Goal: Navigation & Orientation: Find specific page/section

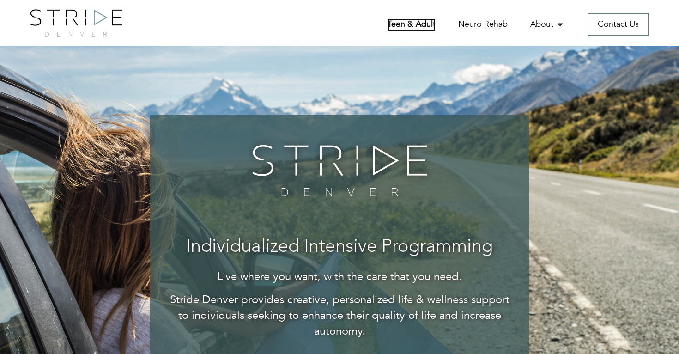
click at [414, 24] on link "Teen & Adult" at bounding box center [412, 24] width 48 height 13
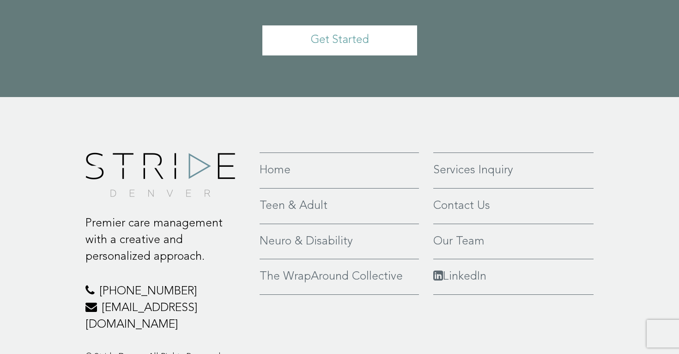
scroll to position [2131, 0]
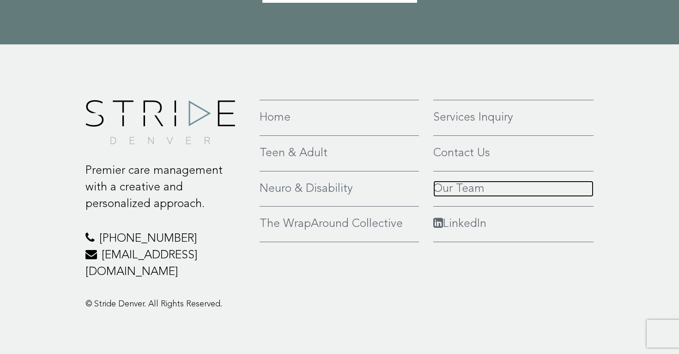
click at [451, 187] on link "Our Team" at bounding box center [513, 189] width 160 height 17
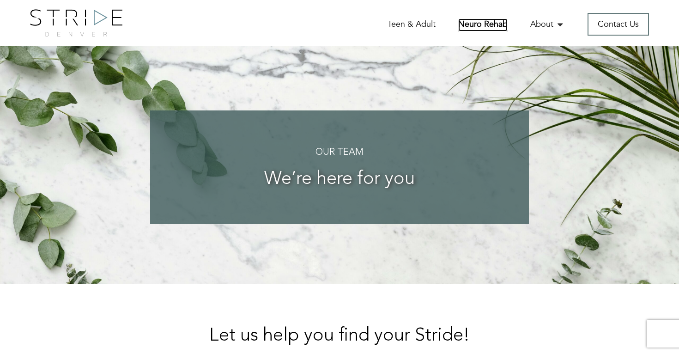
click at [496, 21] on link "Neuro Rehab" at bounding box center [482, 24] width 49 height 13
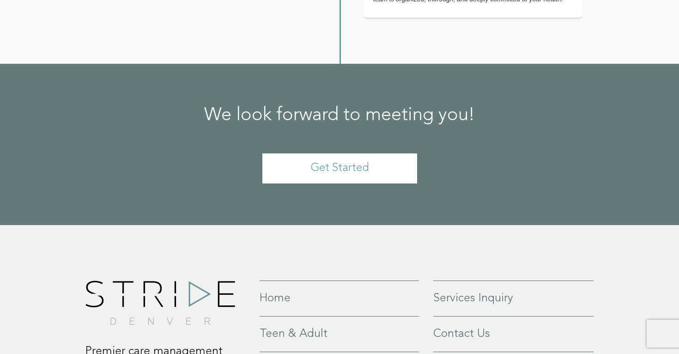
scroll to position [2063, 0]
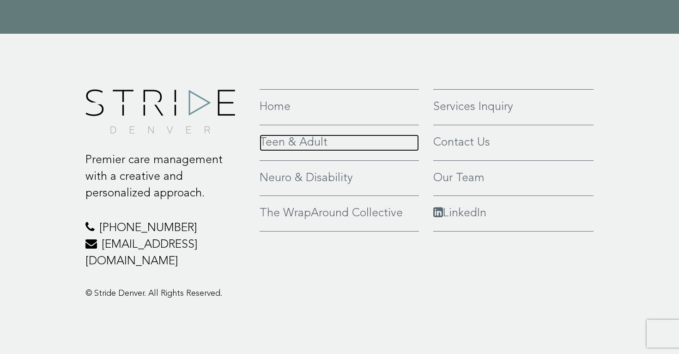
click at [299, 151] on link "Teen & Adult" at bounding box center [339, 142] width 159 height 17
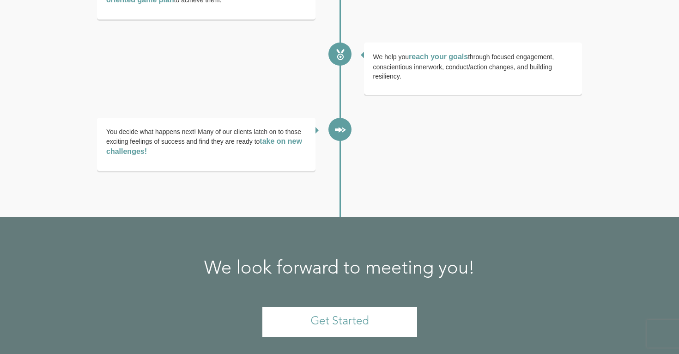
scroll to position [2131, 0]
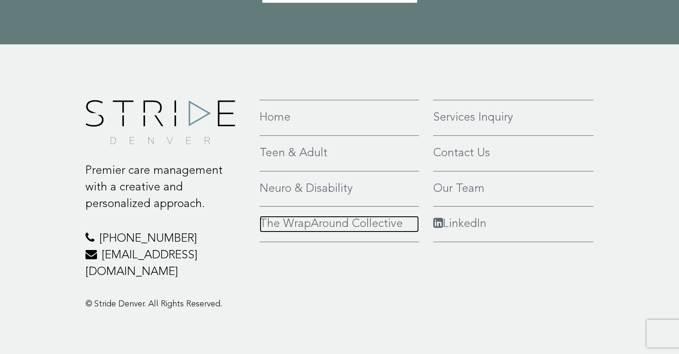
click at [314, 221] on link "The WrapAround Collective" at bounding box center [339, 224] width 159 height 17
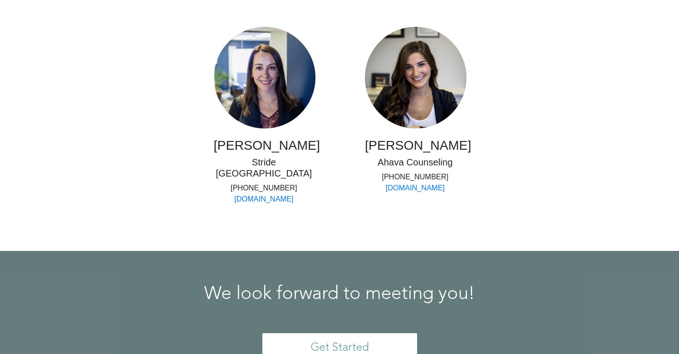
scroll to position [1844, 0]
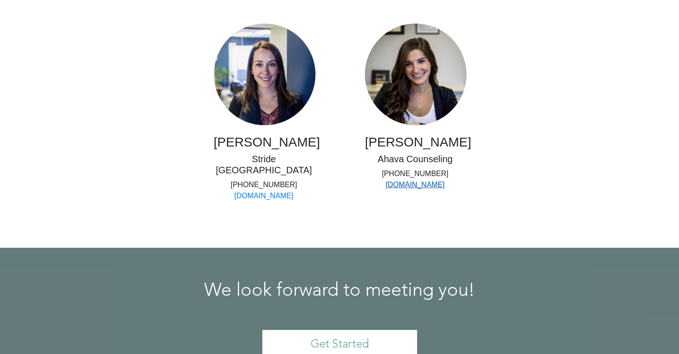
click at [415, 188] on link "www.ahavacounseling.org" at bounding box center [415, 185] width 59 height 8
